Goal: Task Accomplishment & Management: Manage account settings

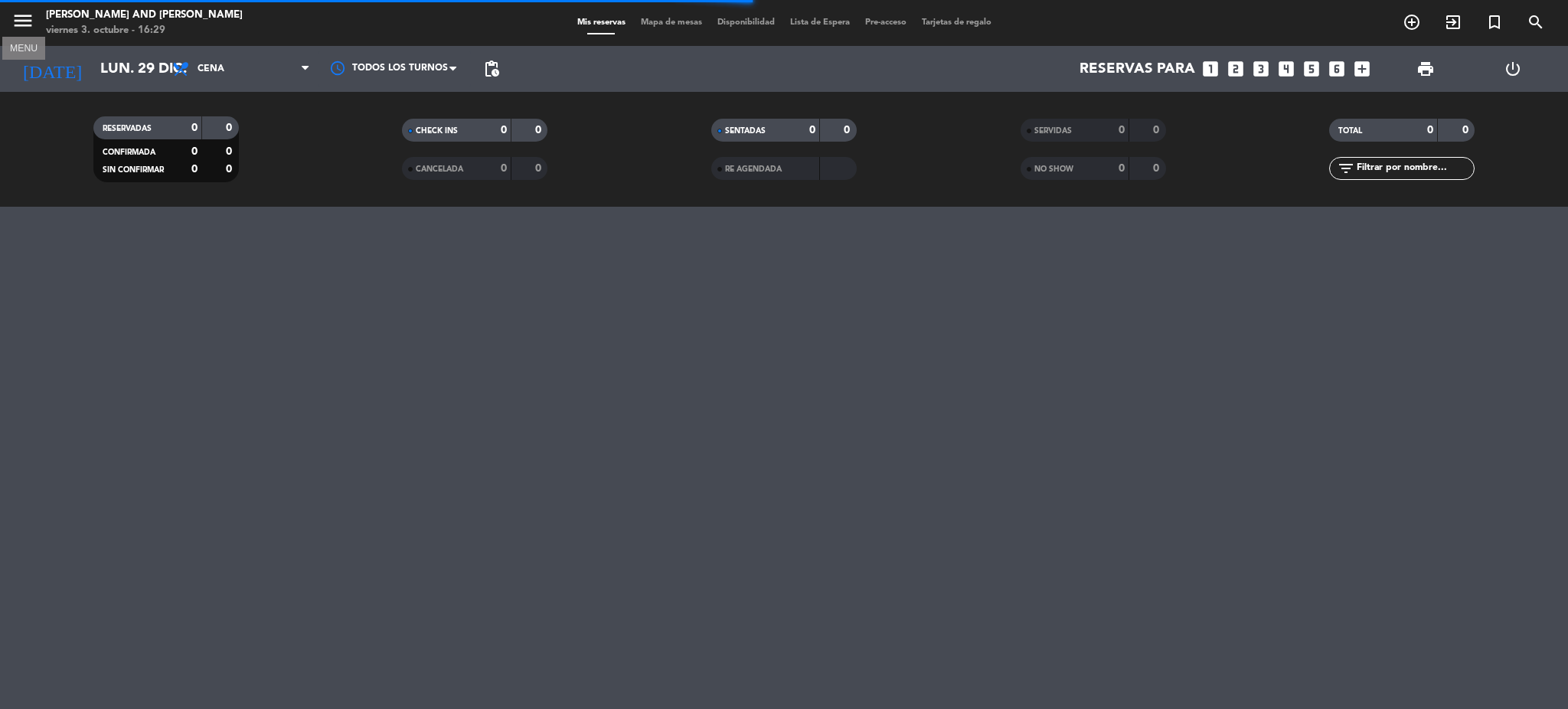
click at [23, 22] on icon "menu" at bounding box center [23, 21] width 23 height 23
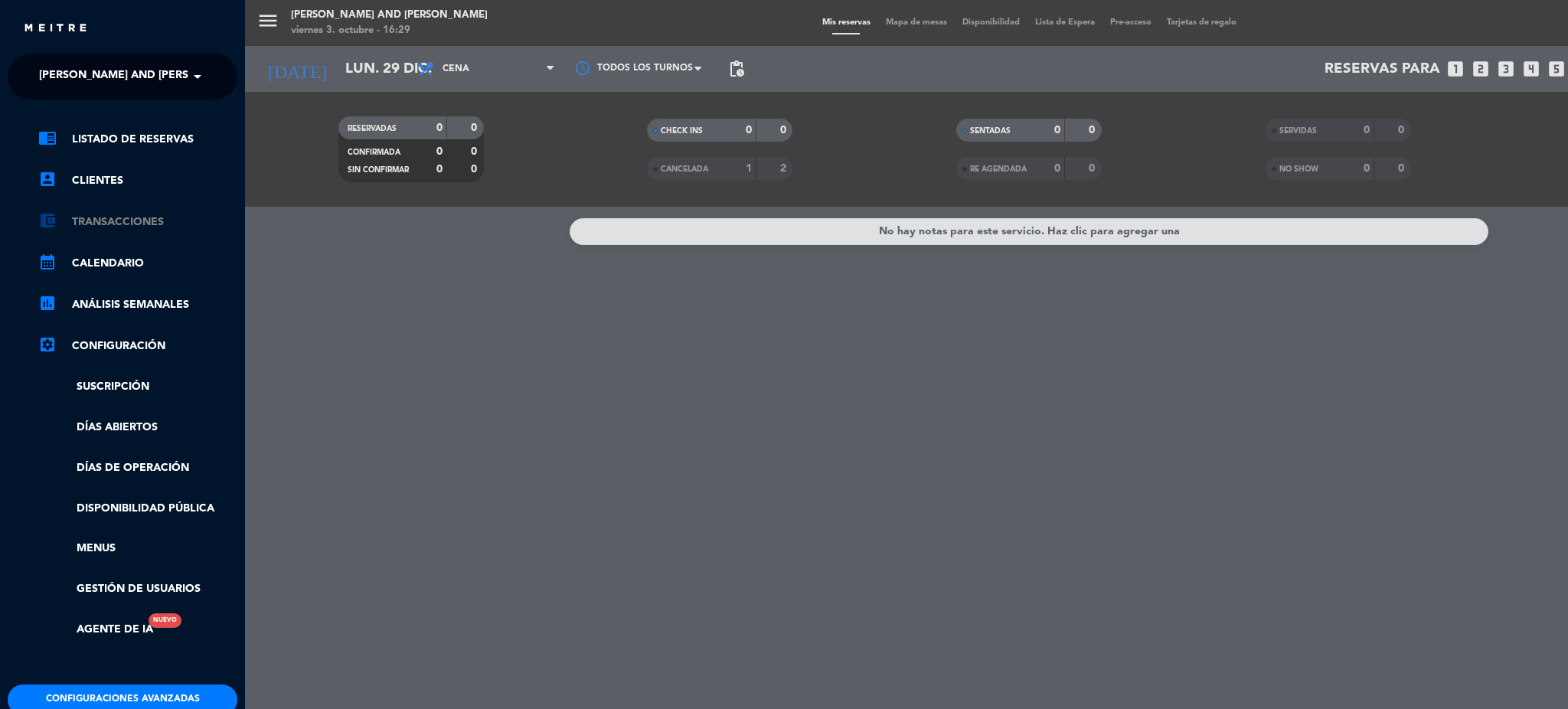
click at [114, 222] on link "account_balance_wallet Transacciones" at bounding box center [137, 222] width 199 height 18
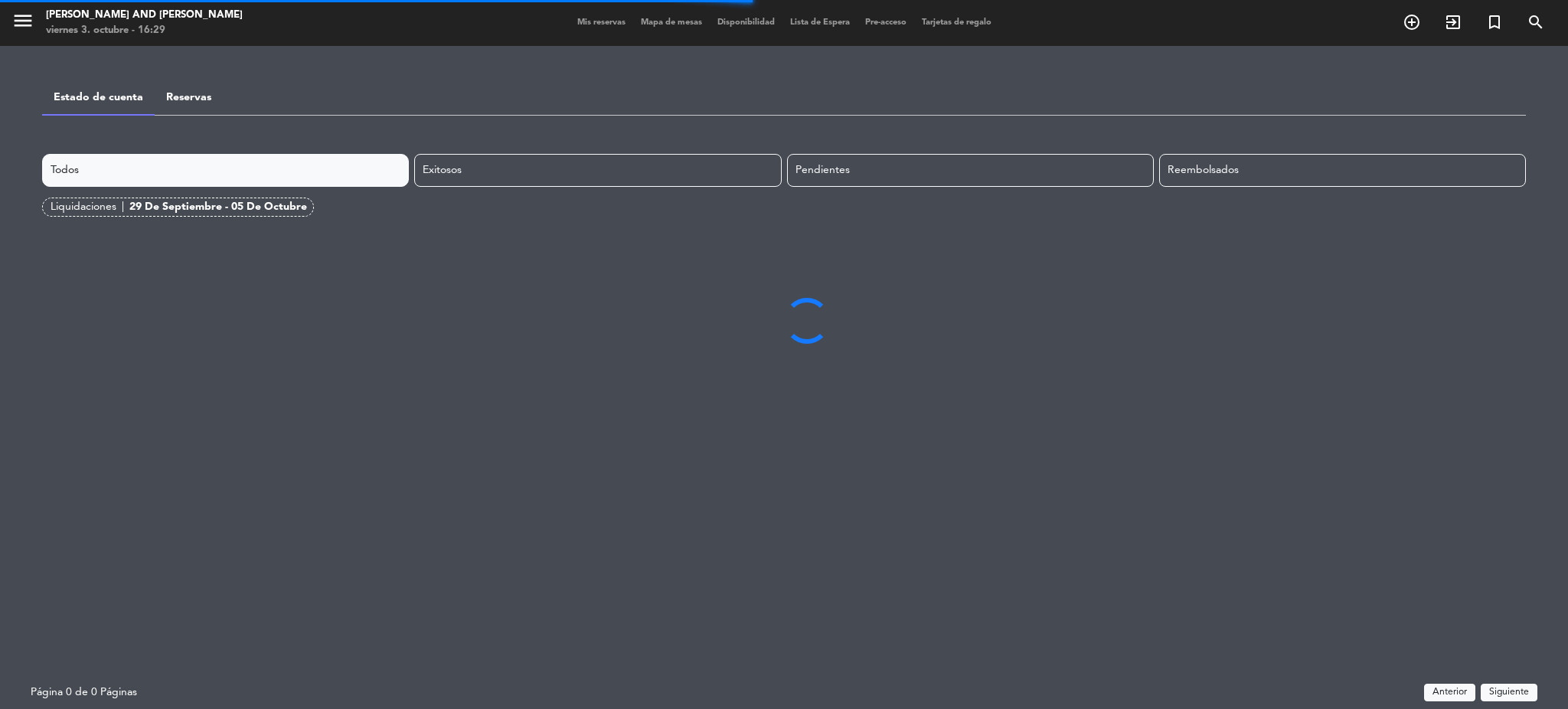
click at [253, 205] on div "29 de septiembre - 05 de octubre" at bounding box center [218, 207] width 178 height 17
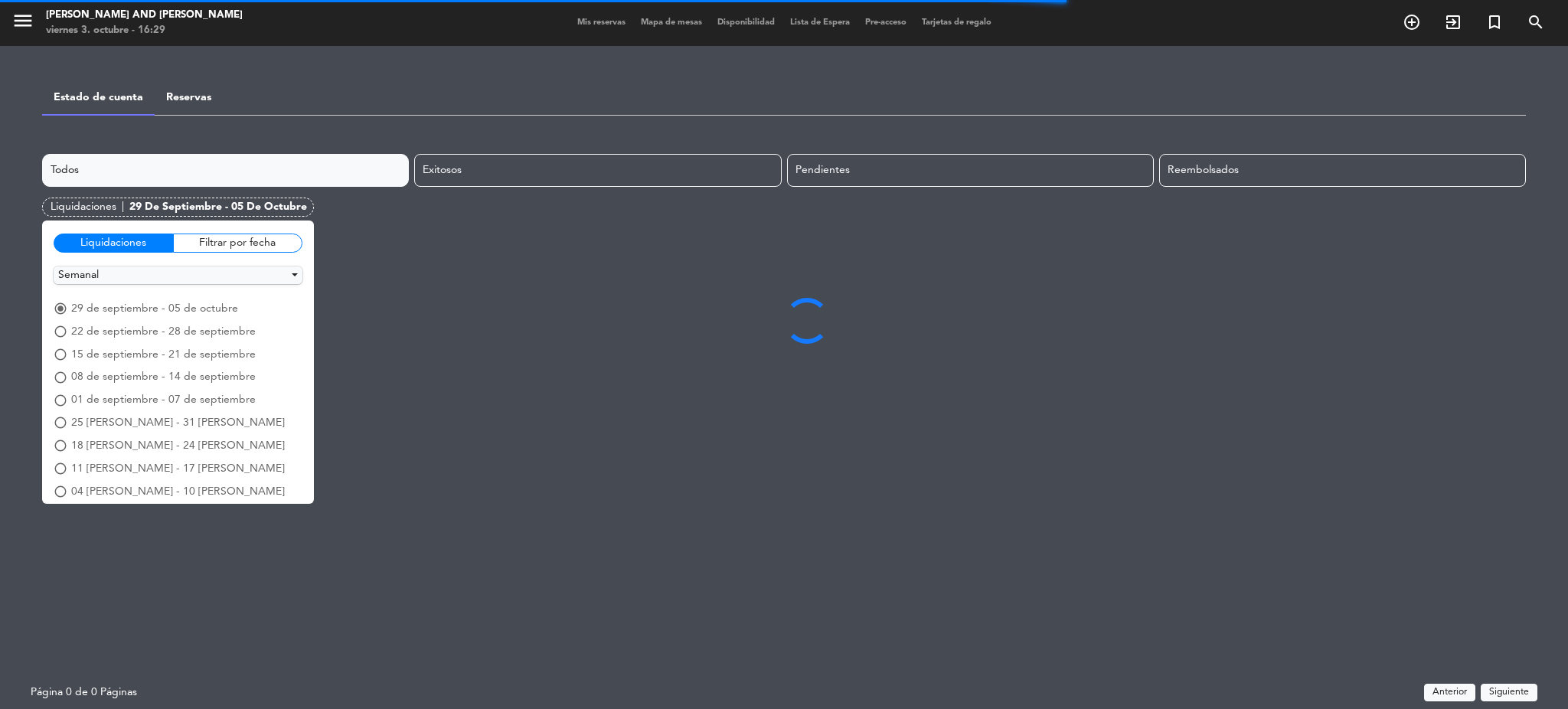
click at [60, 334] on span "radio_button_unchecked" at bounding box center [60, 331] width 13 height 13
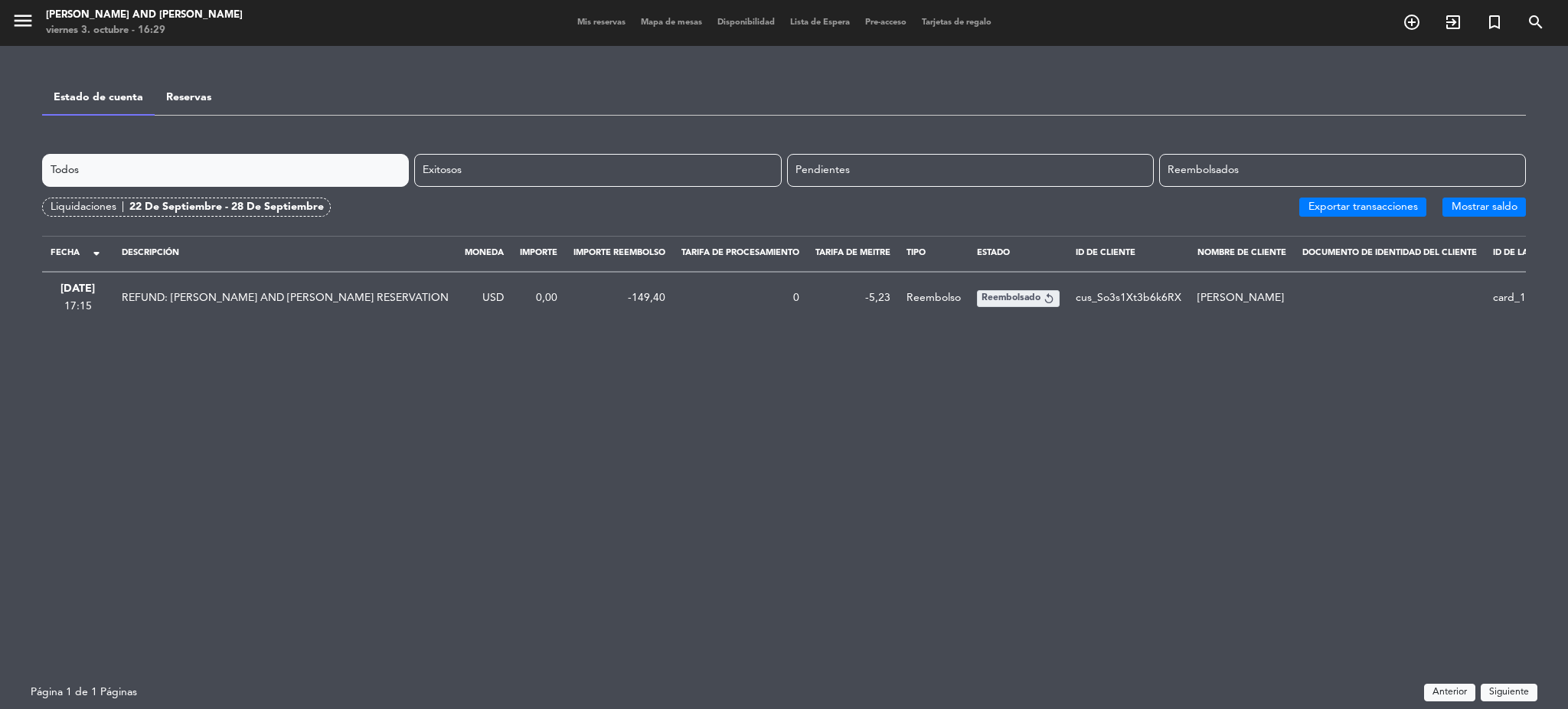
click at [252, 204] on div "22 de septiembre - 28 de septiembre" at bounding box center [227, 207] width 194 height 17
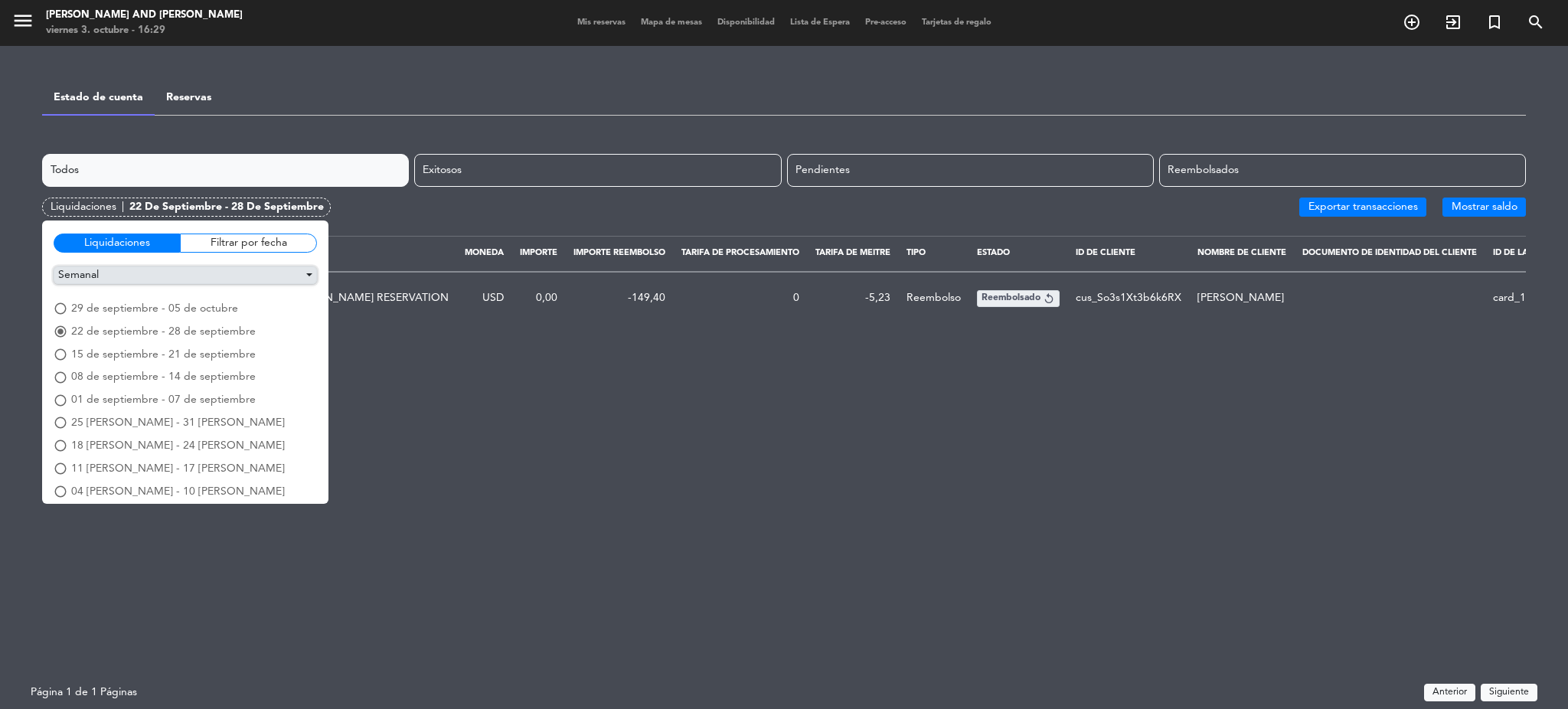
click at [174, 275] on button "Semanal" at bounding box center [185, 275] width 264 height 17
click at [109, 303] on button "Mensual" at bounding box center [185, 303] width 262 height 23
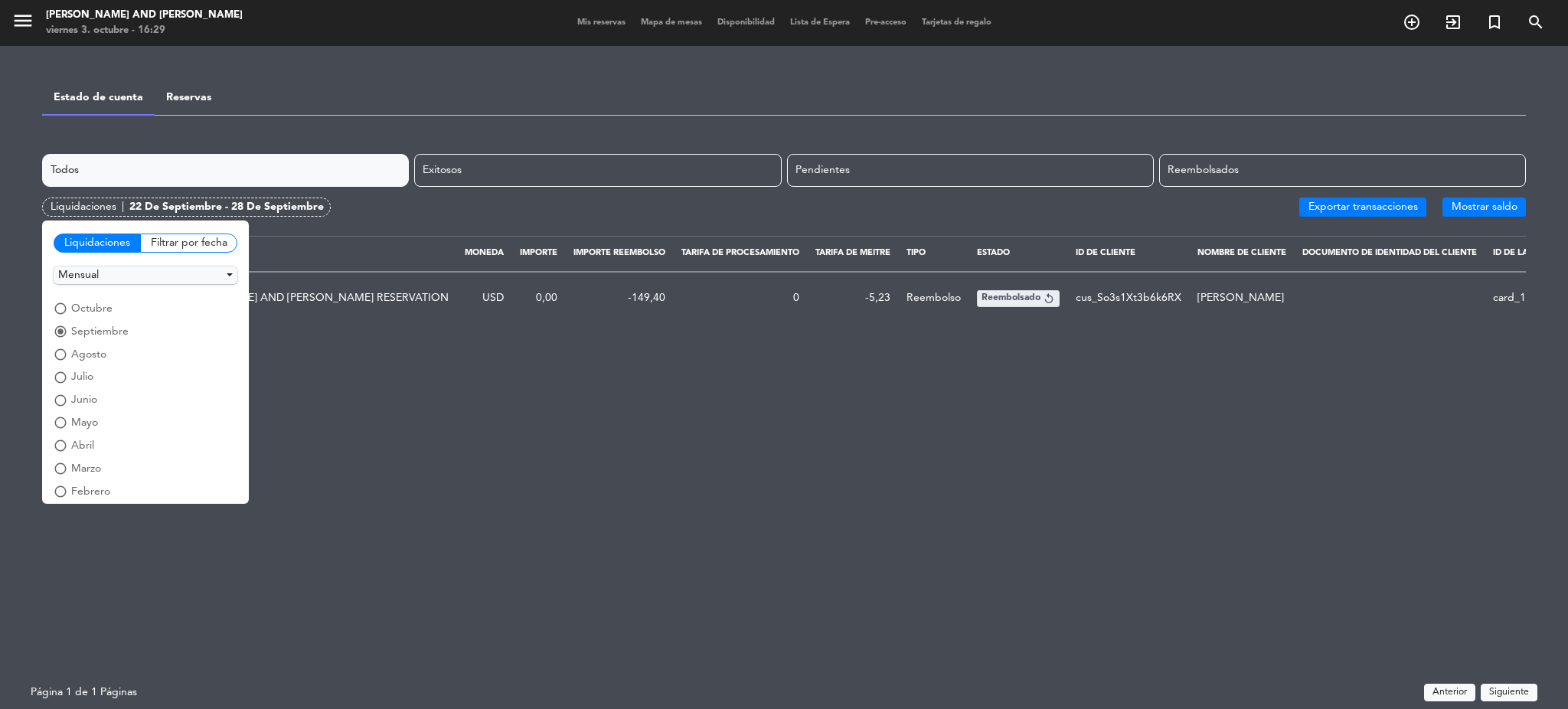
click at [63, 330] on span "radio_button_checked" at bounding box center [60, 331] width 13 height 13
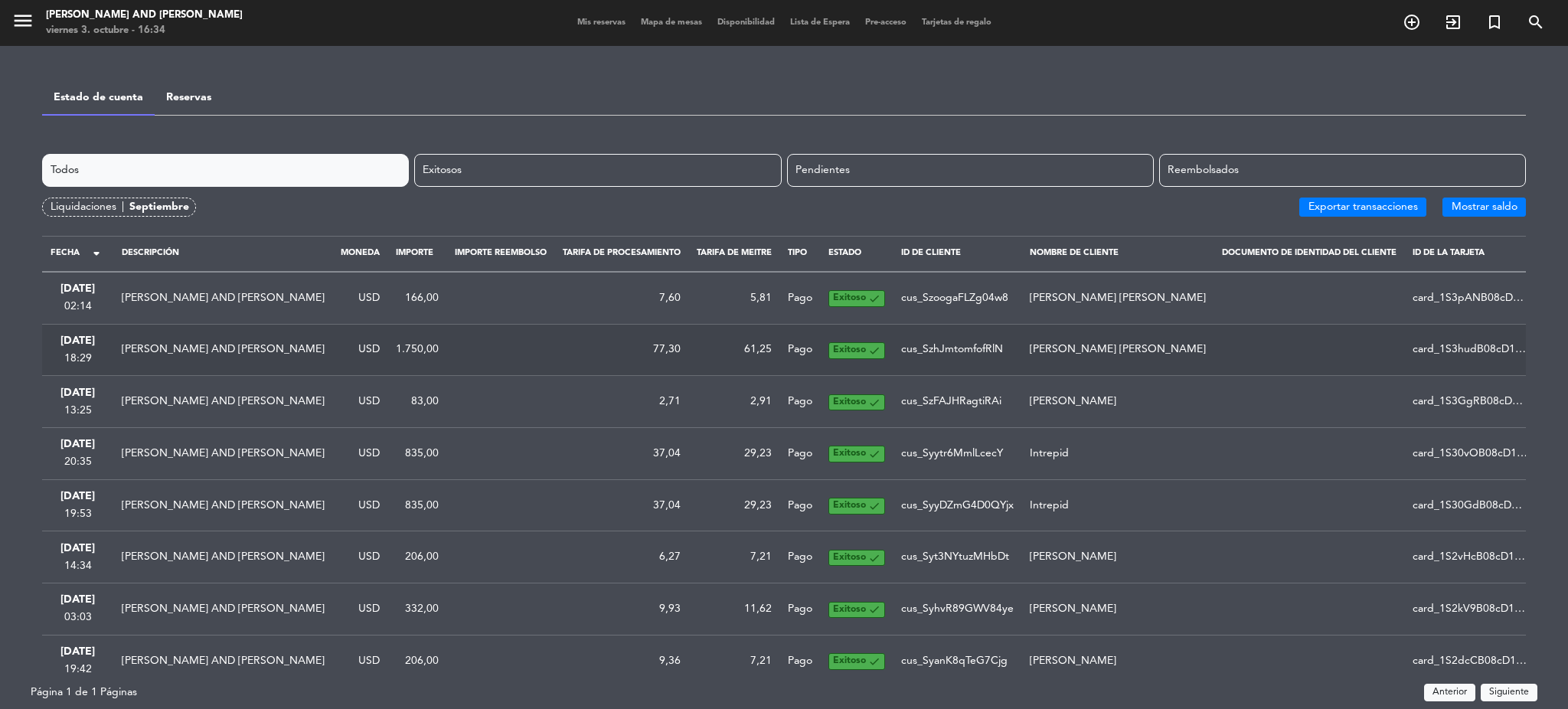
click at [230, 355] on td "[PERSON_NAME] AND [PERSON_NAME]" at bounding box center [223, 349] width 219 height 52
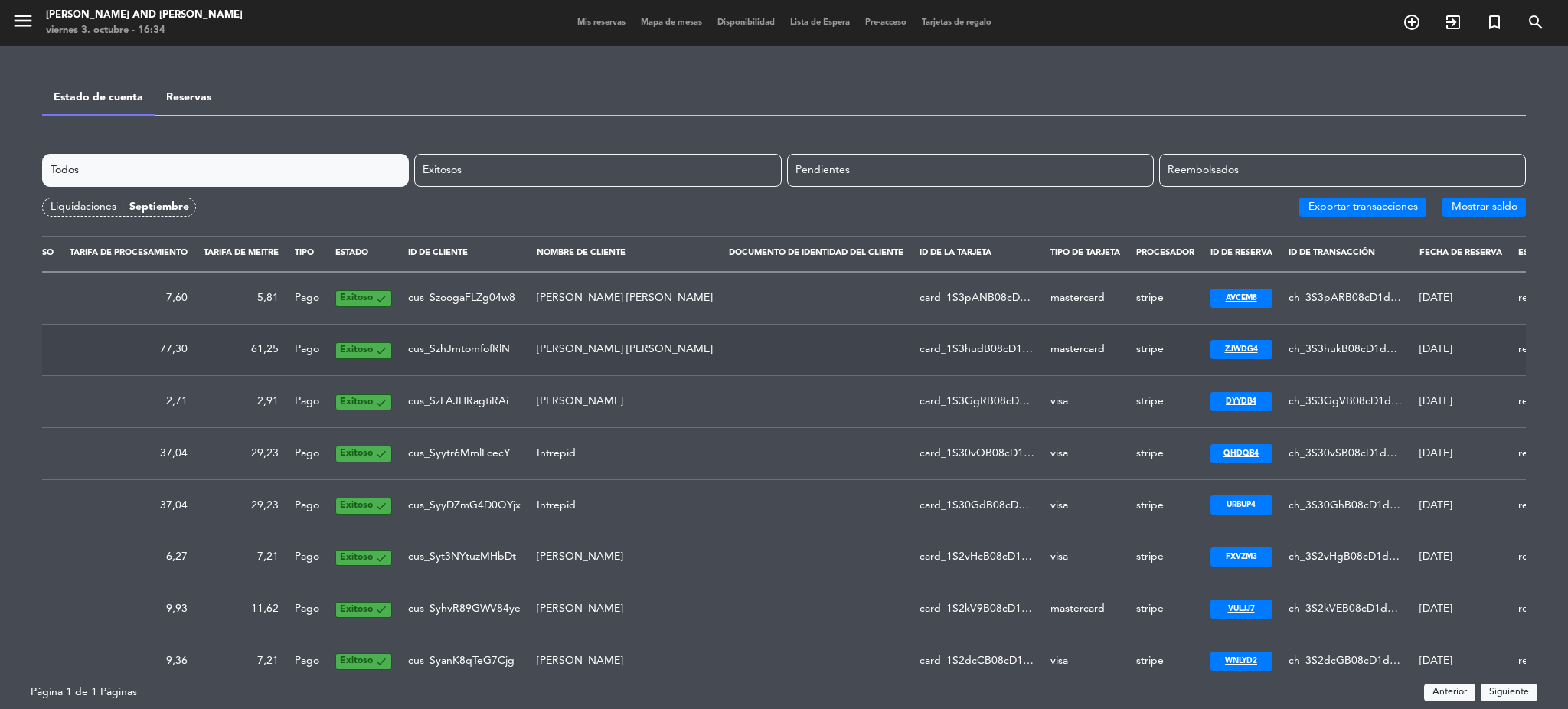
scroll to position [0, 496]
click at [1291, 346] on div "ch_3S3hukB08cD1ddIJ1uClrefu" at bounding box center [1342, 349] width 115 height 17
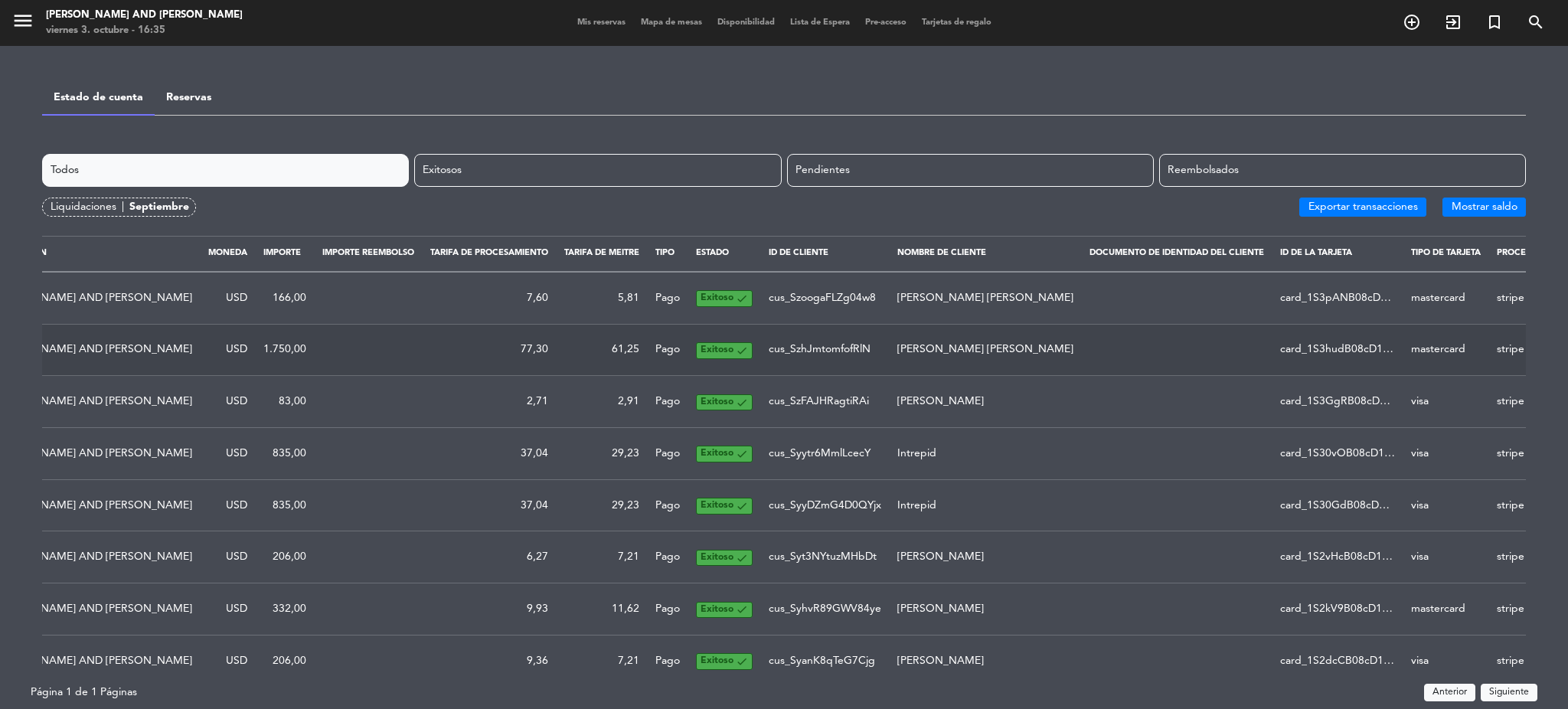
scroll to position [0, 0]
